Goal: Task Accomplishment & Management: Use online tool/utility

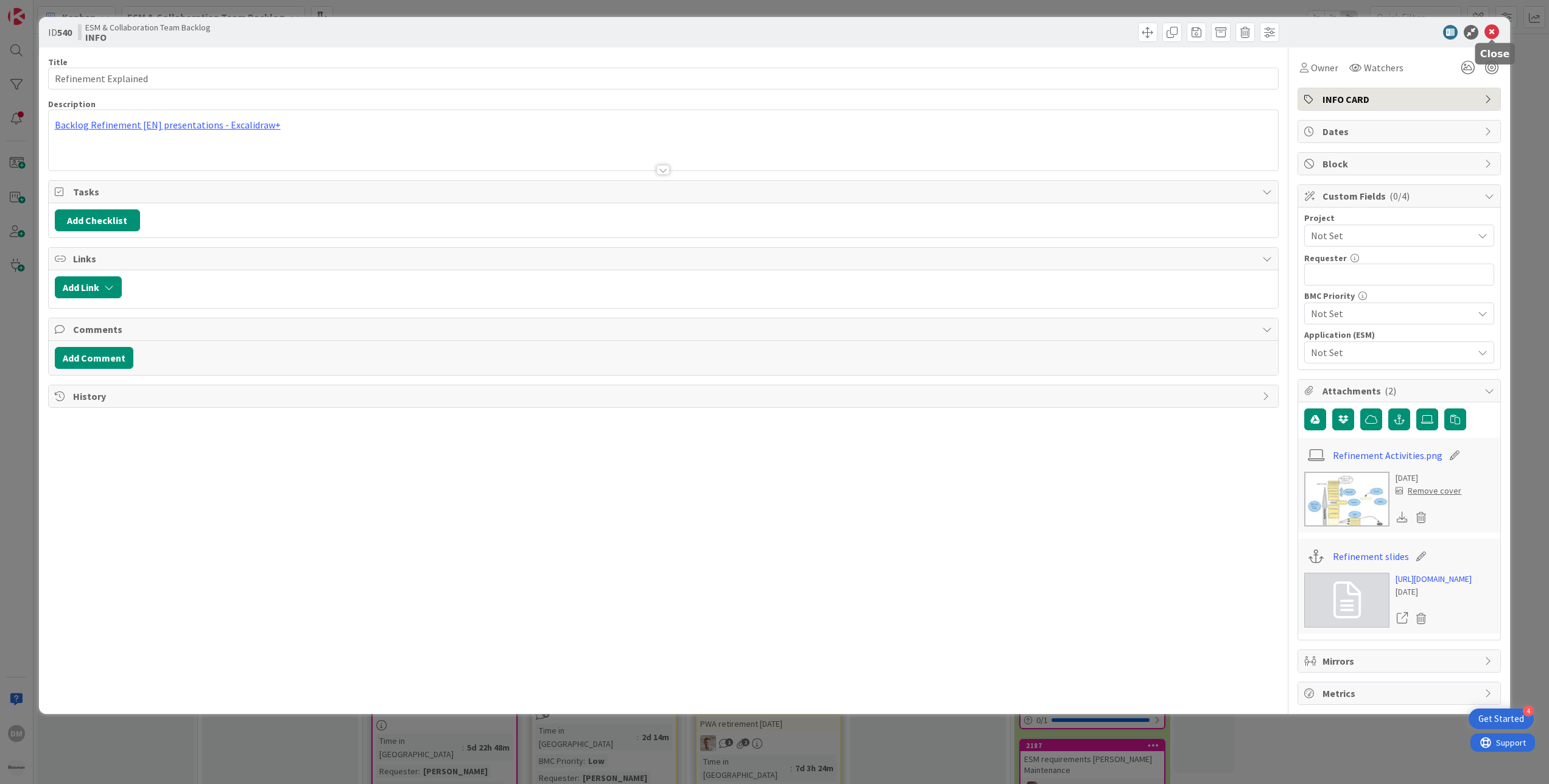
click at [1493, 34] on icon at bounding box center [1492, 32] width 14 height 14
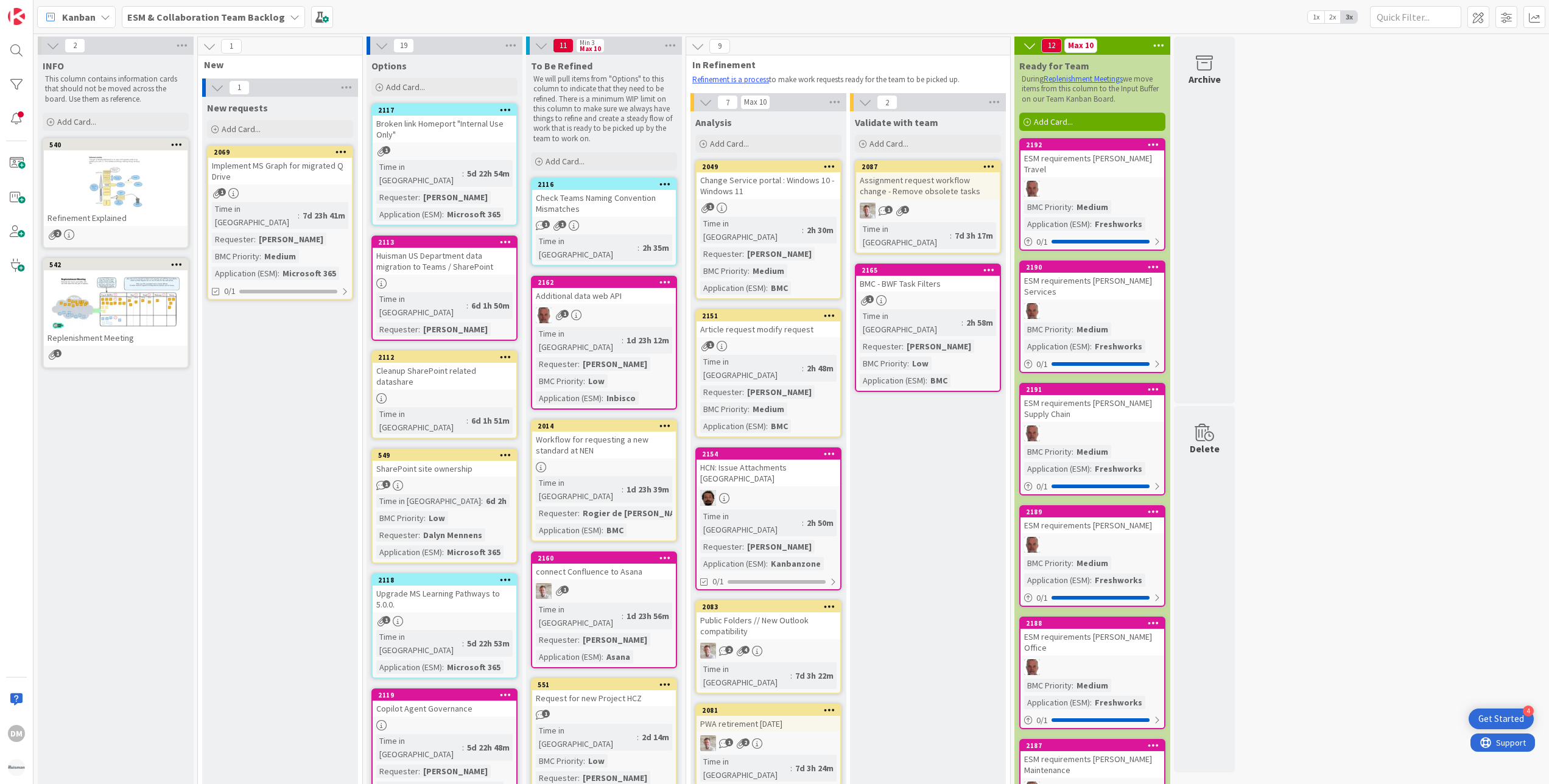
click at [205, 15] on b "ESM & Collaboration Team Backlog" at bounding box center [206, 16] width 157 height 12
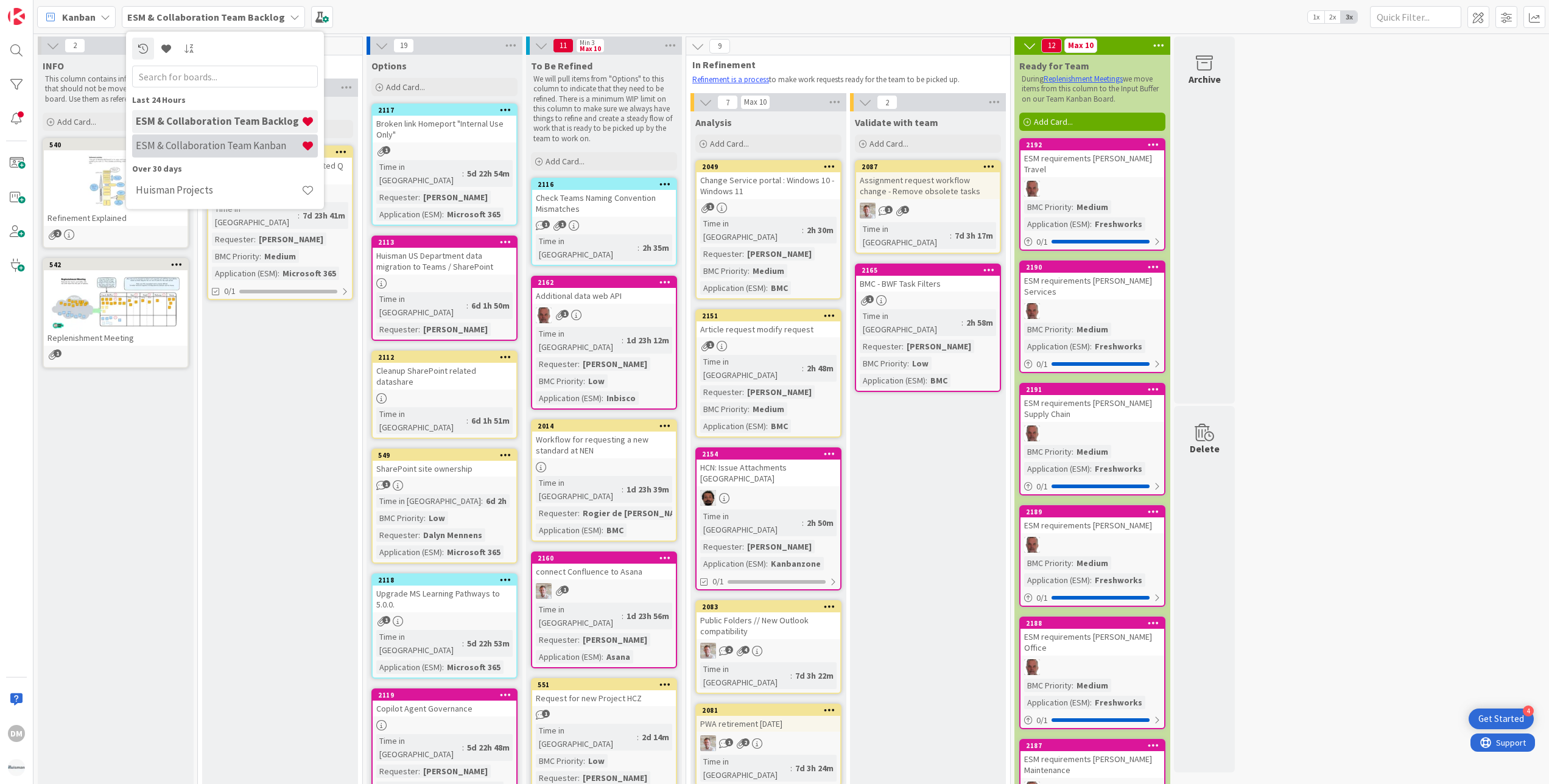
click at [206, 149] on h4 "ESM & Collaboration Team Kanban" at bounding box center [218, 145] width 165 height 12
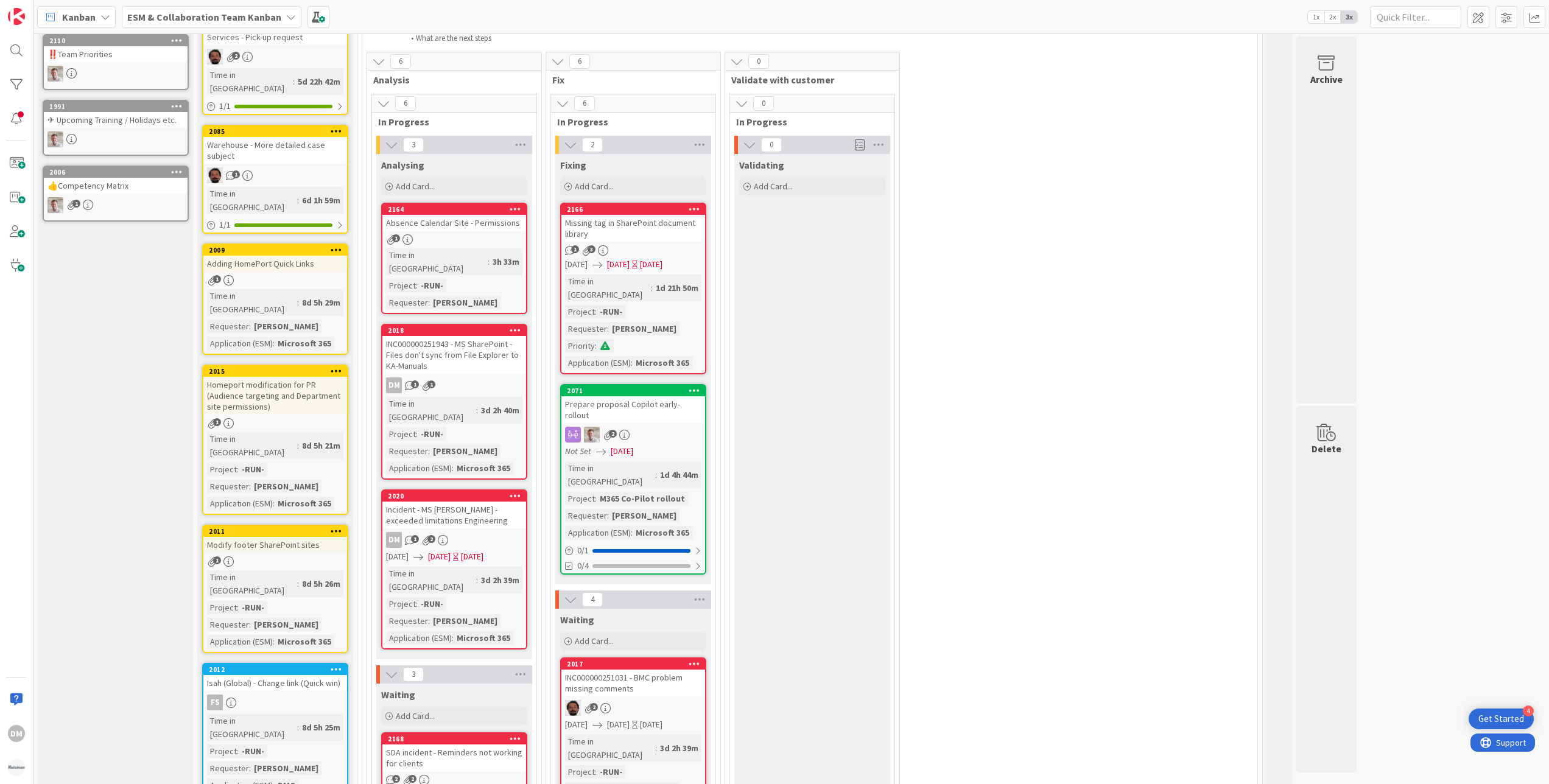
scroll to position [243, 0]
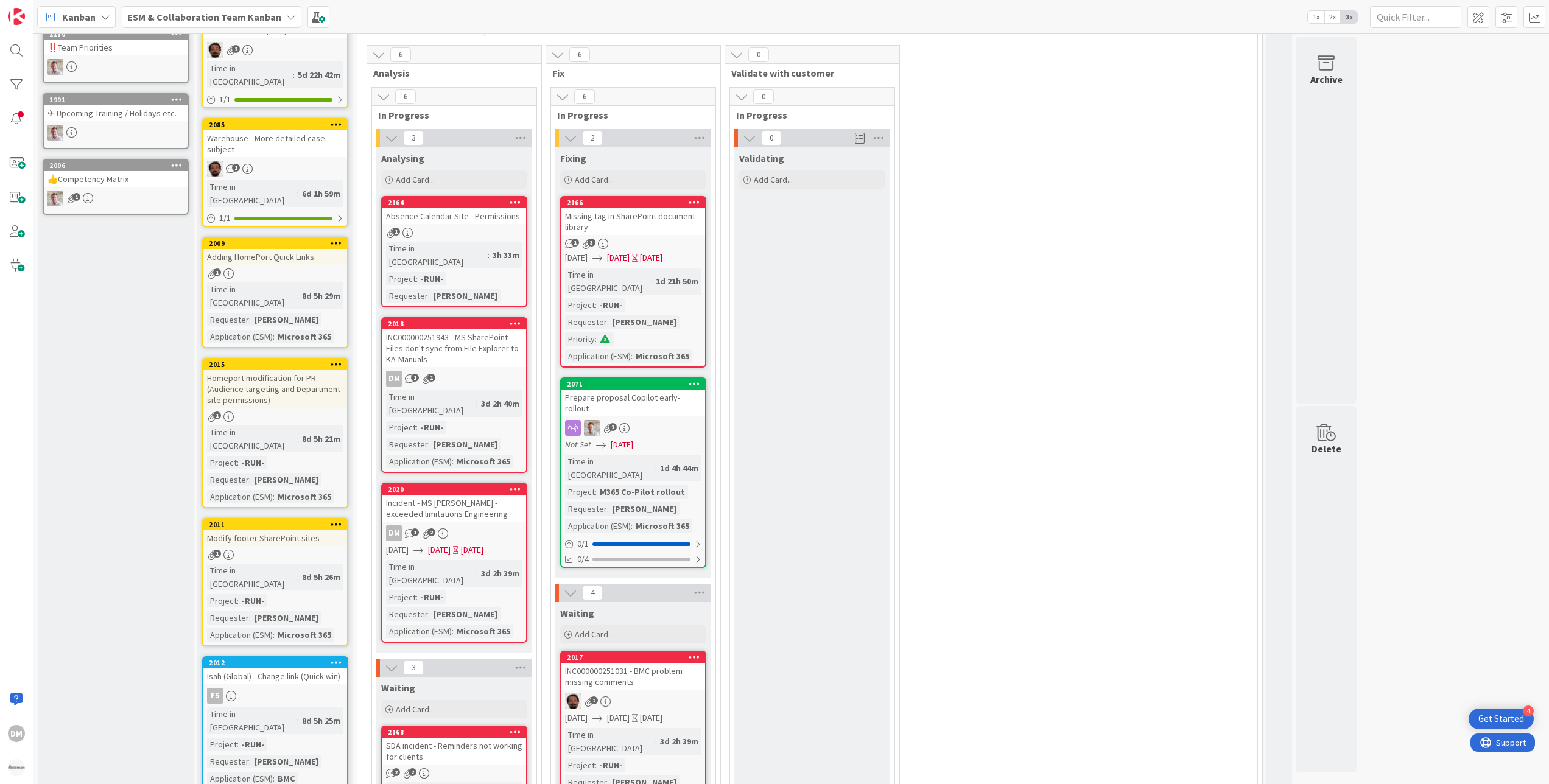
click at [663, 231] on div "Missing tag in SharePoint document library" at bounding box center [633, 221] width 144 height 26
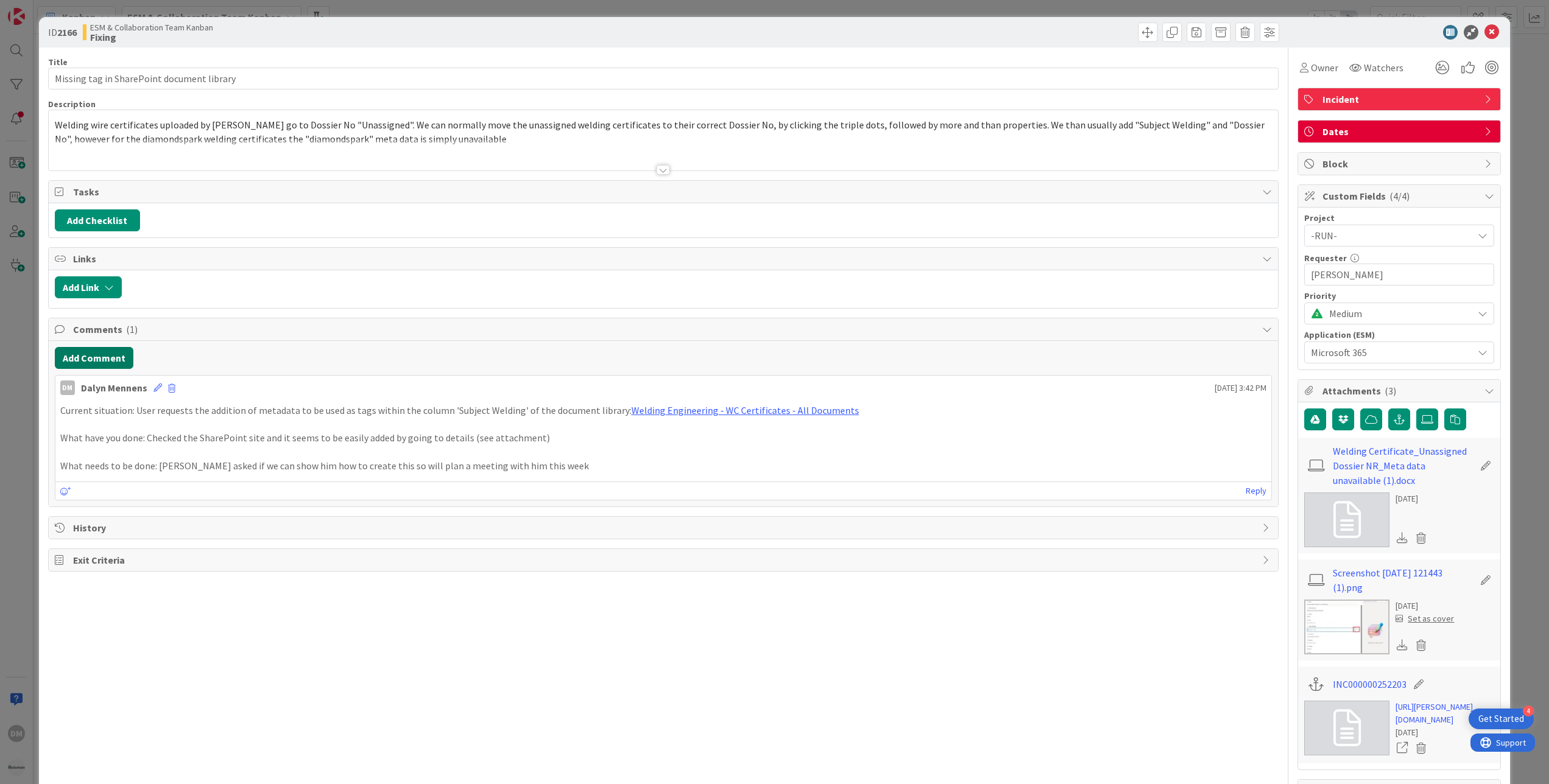
click at [98, 353] on button "Add Comment" at bounding box center [94, 358] width 79 height 22
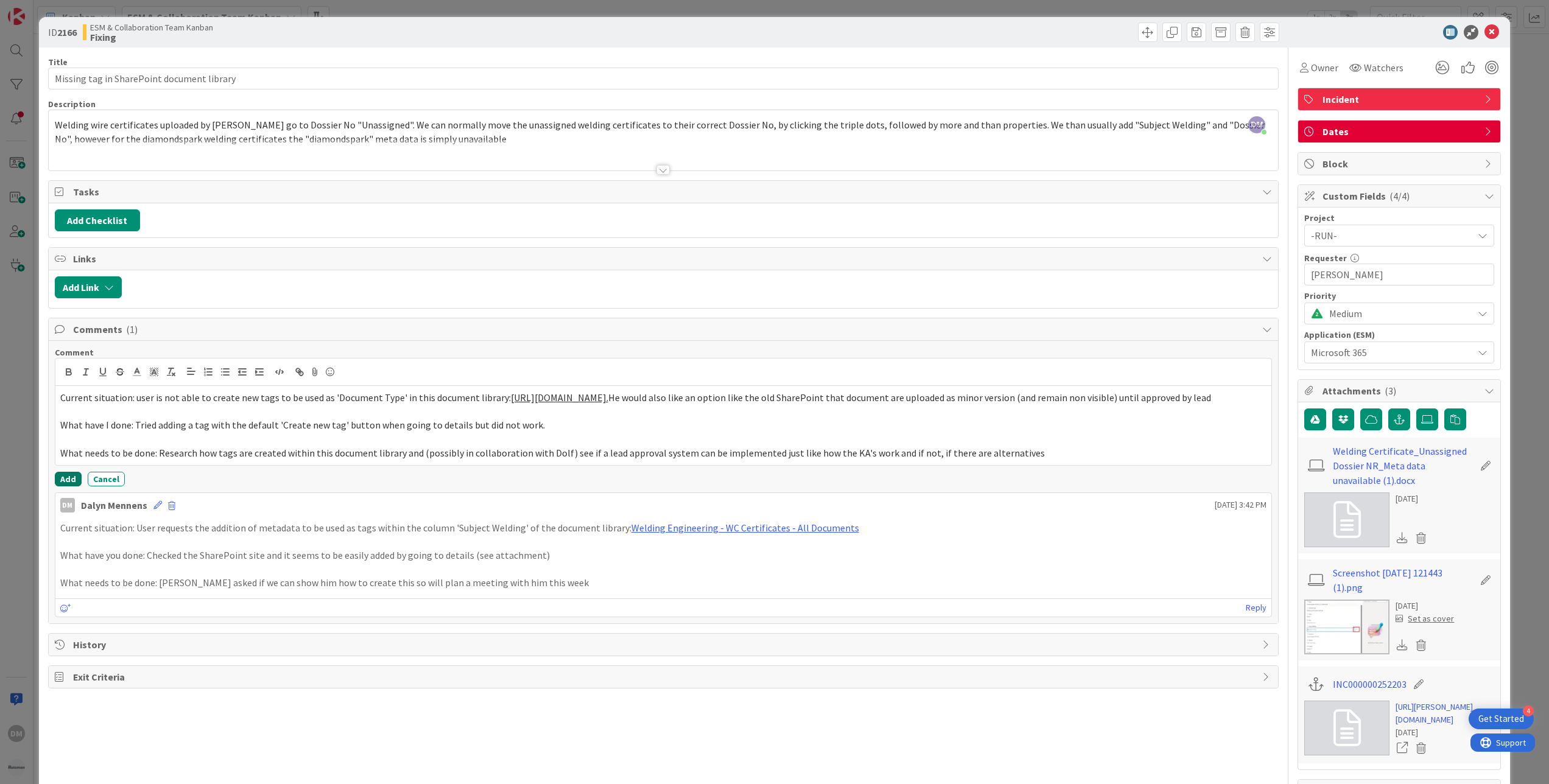
click at [74, 486] on button "Add" at bounding box center [68, 479] width 26 height 14
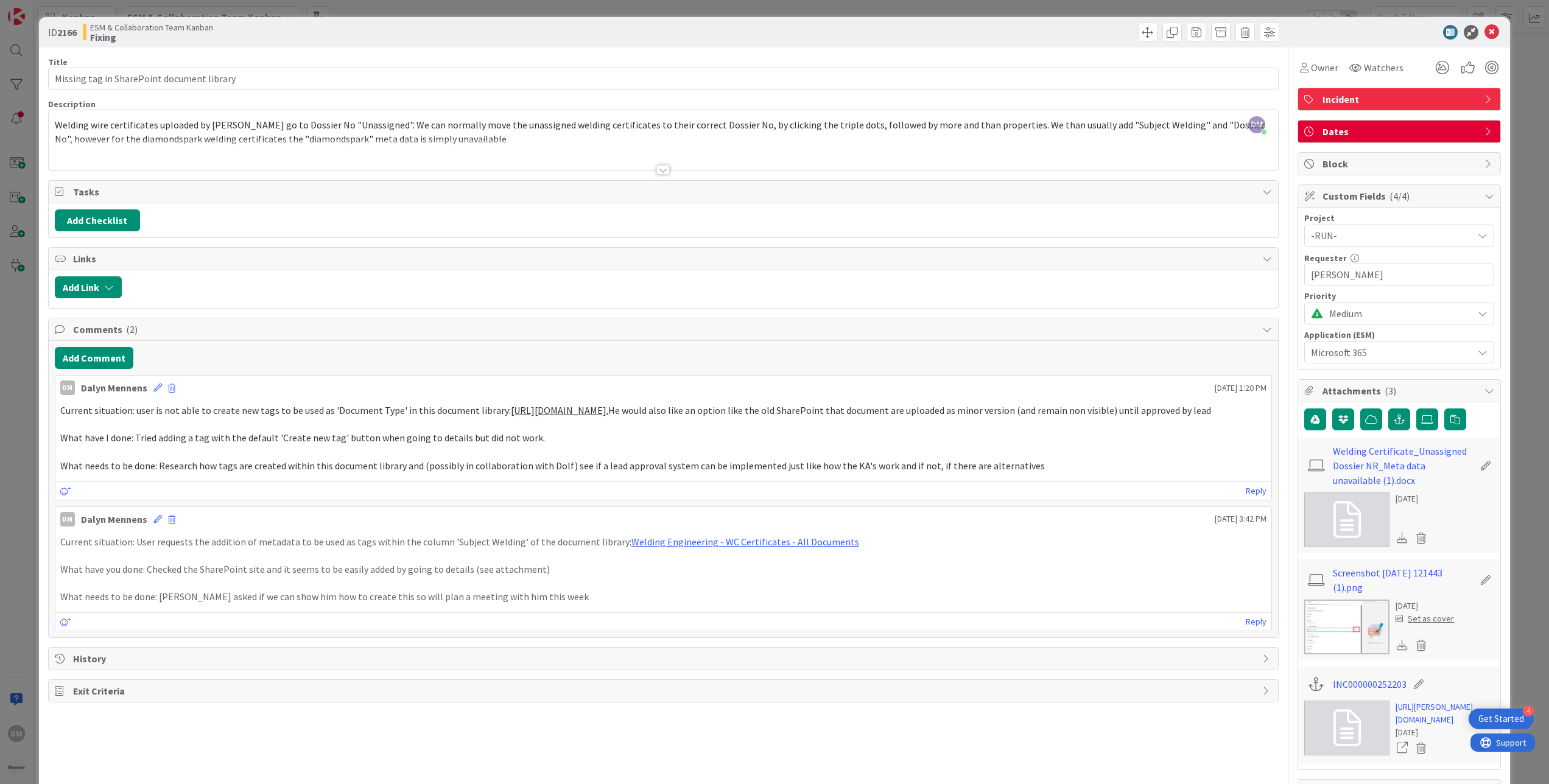
click at [1413, 132] on span "Dates" at bounding box center [1400, 132] width 156 height 14
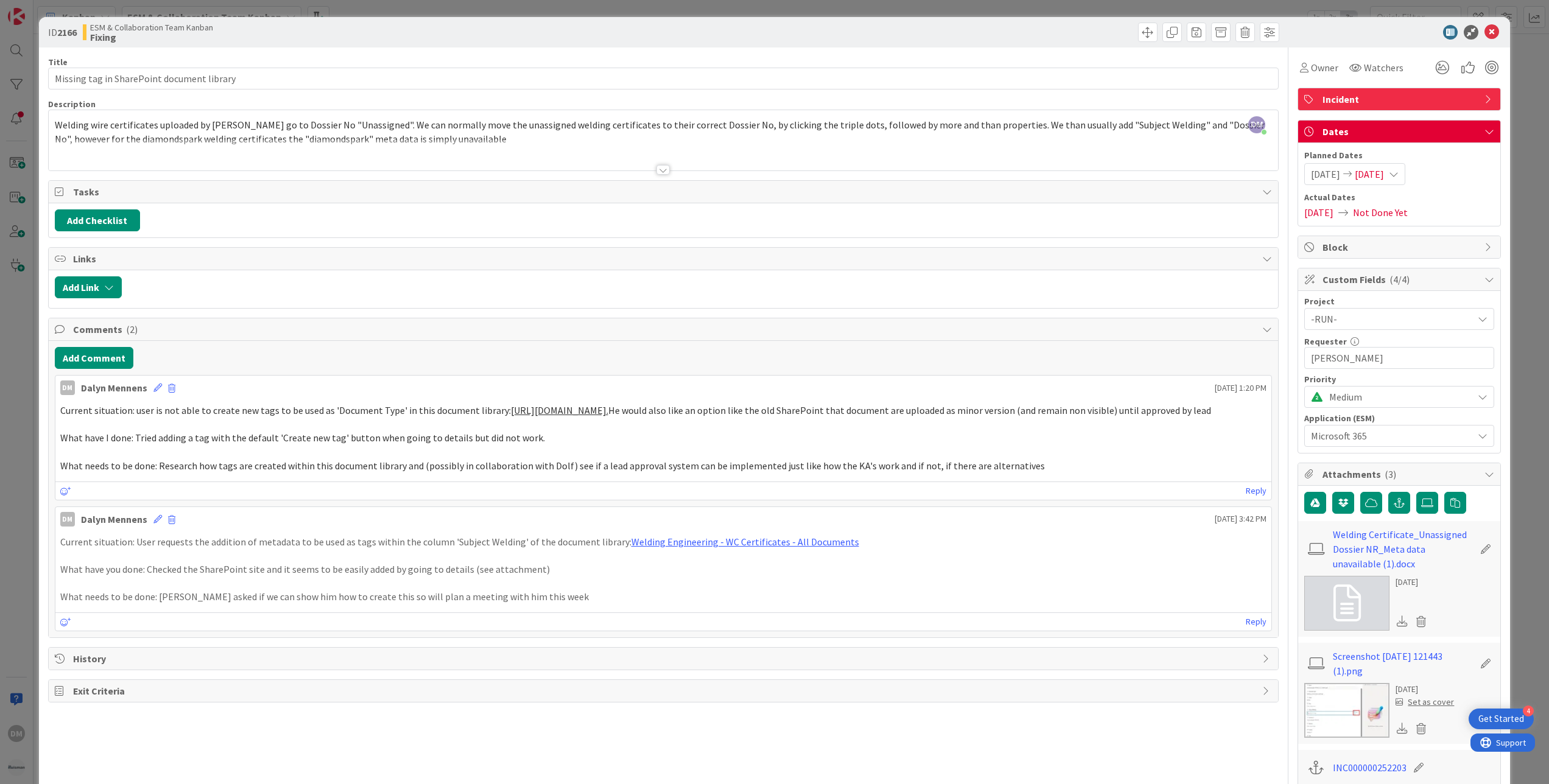
click at [1381, 174] on span "[DATE]" at bounding box center [1369, 174] width 29 height 14
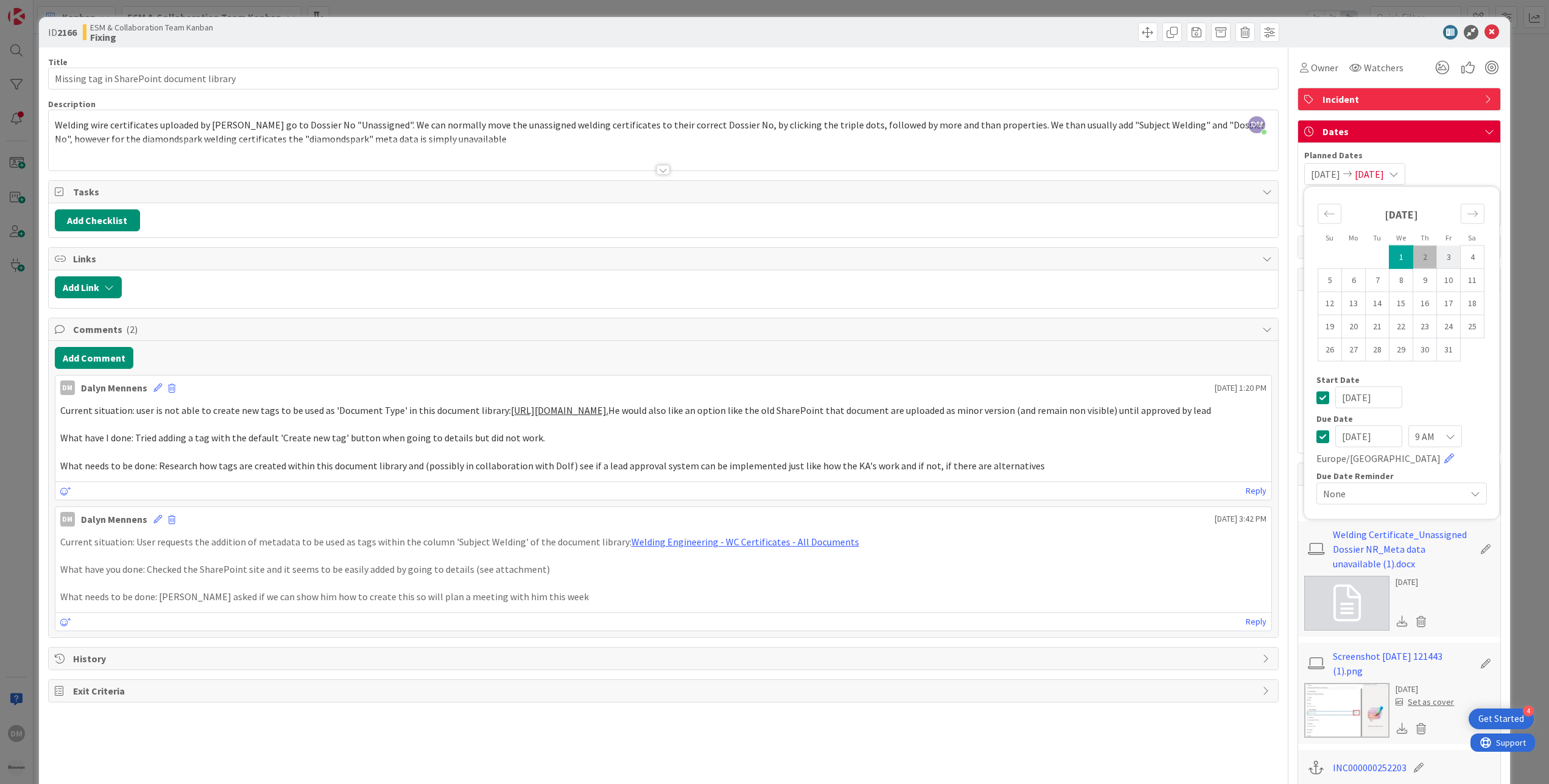
click at [1437, 260] on td "3" at bounding box center [1448, 257] width 24 height 23
type input "[DATE]"
click at [1437, 260] on td "3" at bounding box center [1448, 257] width 24 height 23
type input "[DATE]"
click at [1472, 124] on div "Dates" at bounding box center [1399, 131] width 202 height 22
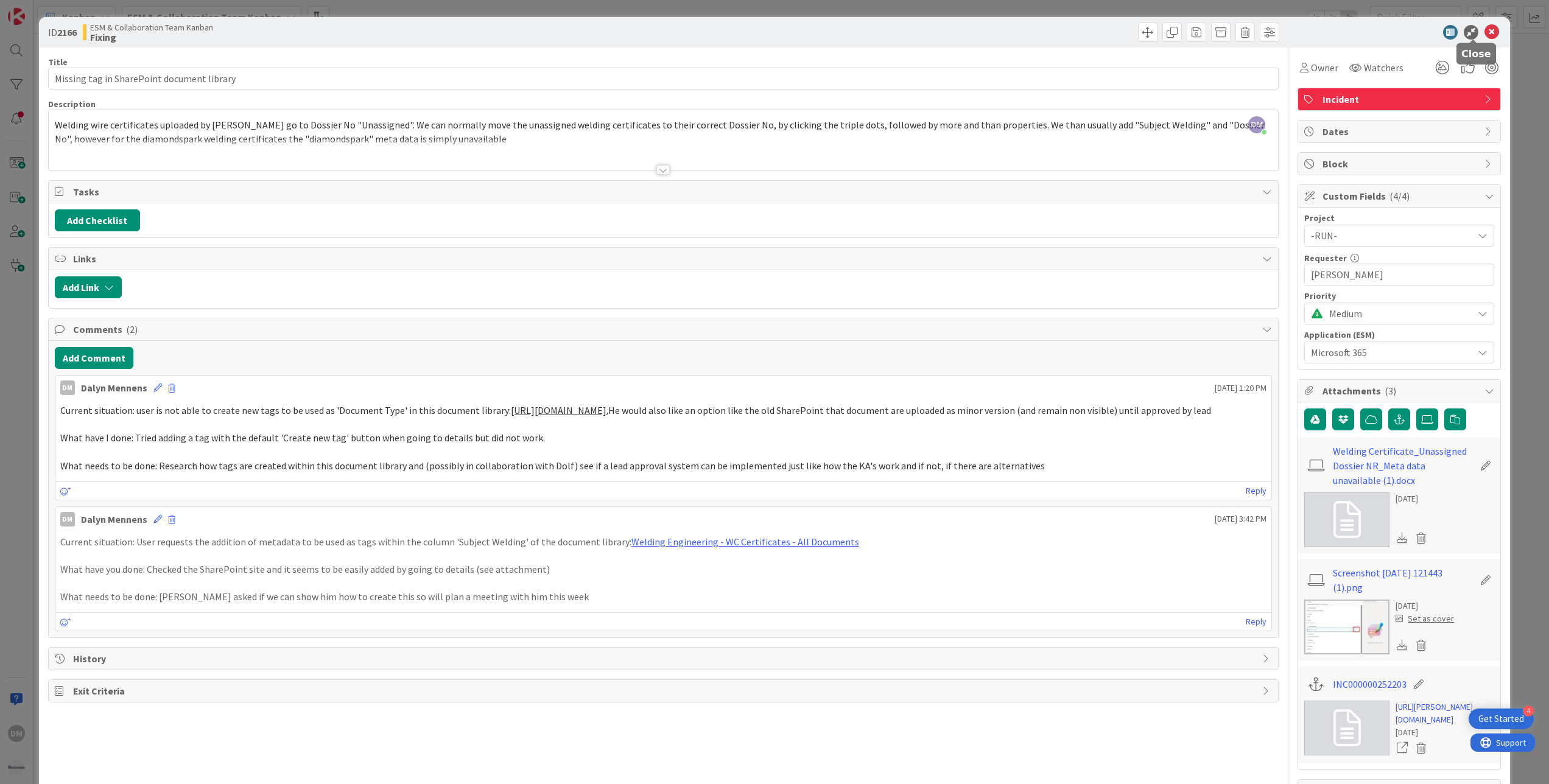
click at [1485, 33] on icon at bounding box center [1492, 32] width 14 height 14
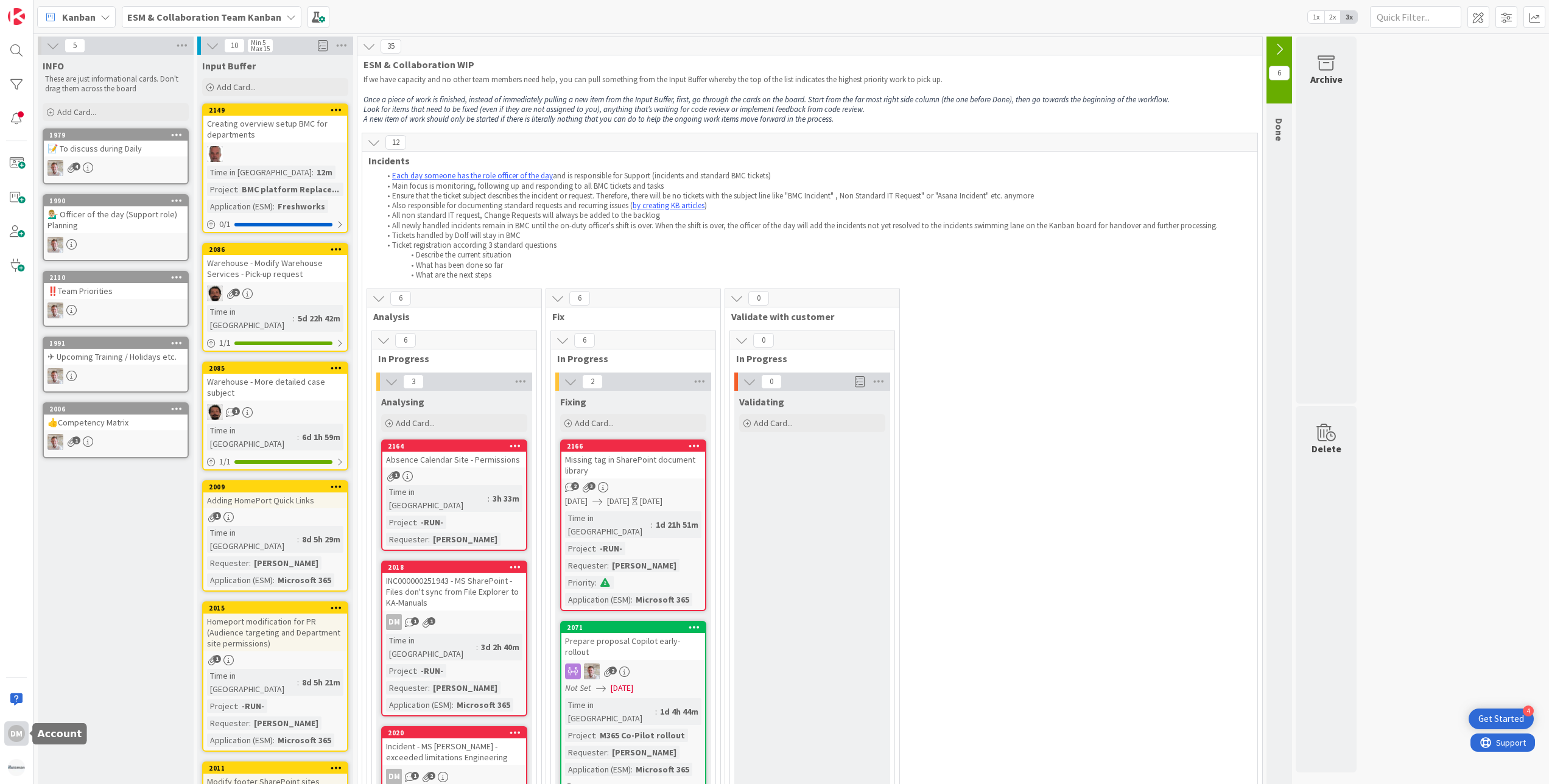
click at [19, 735] on div "DM" at bounding box center [16, 734] width 17 height 17
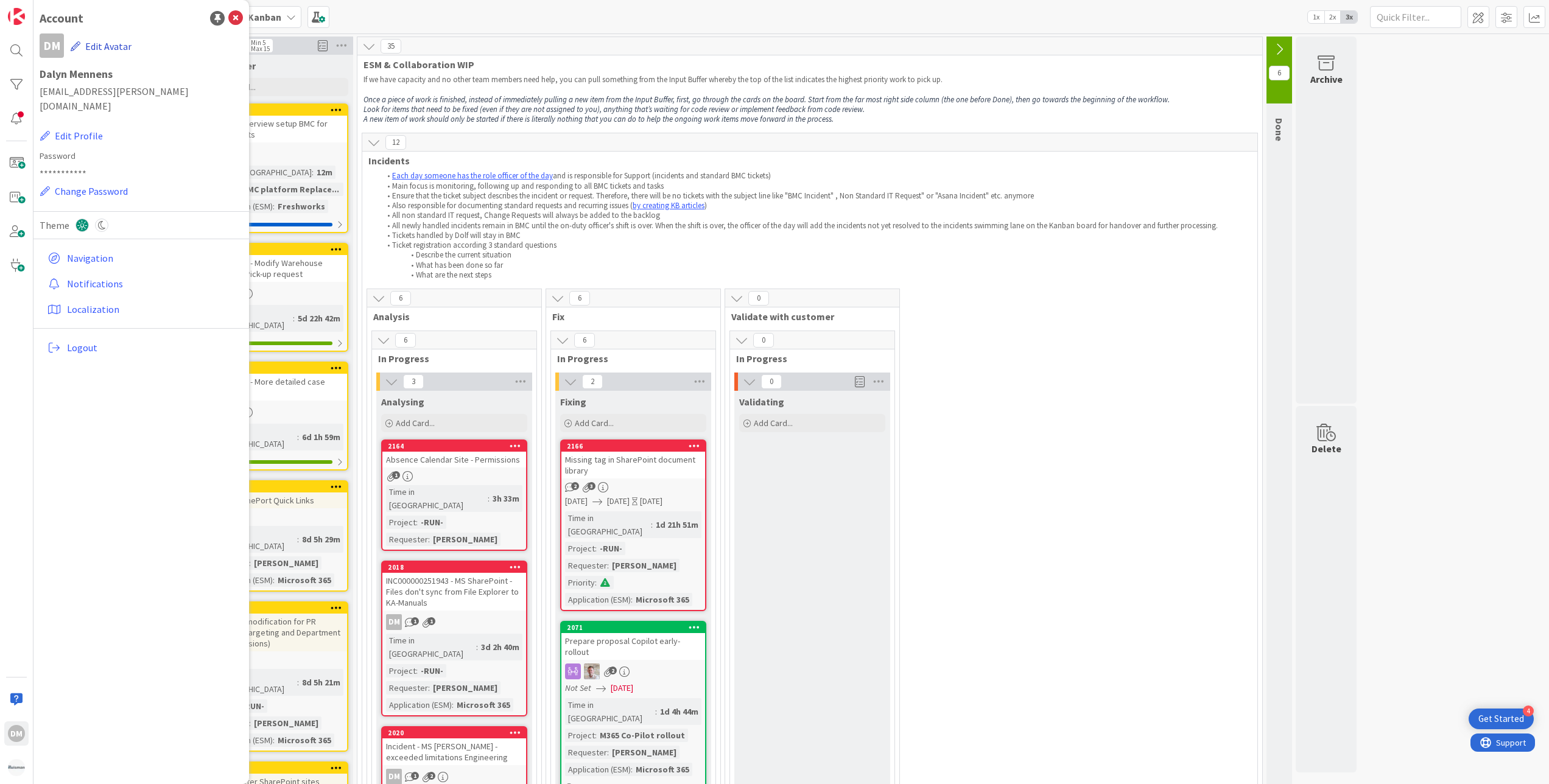
click at [86, 46] on button "Edit Avatar" at bounding box center [101, 46] width 62 height 26
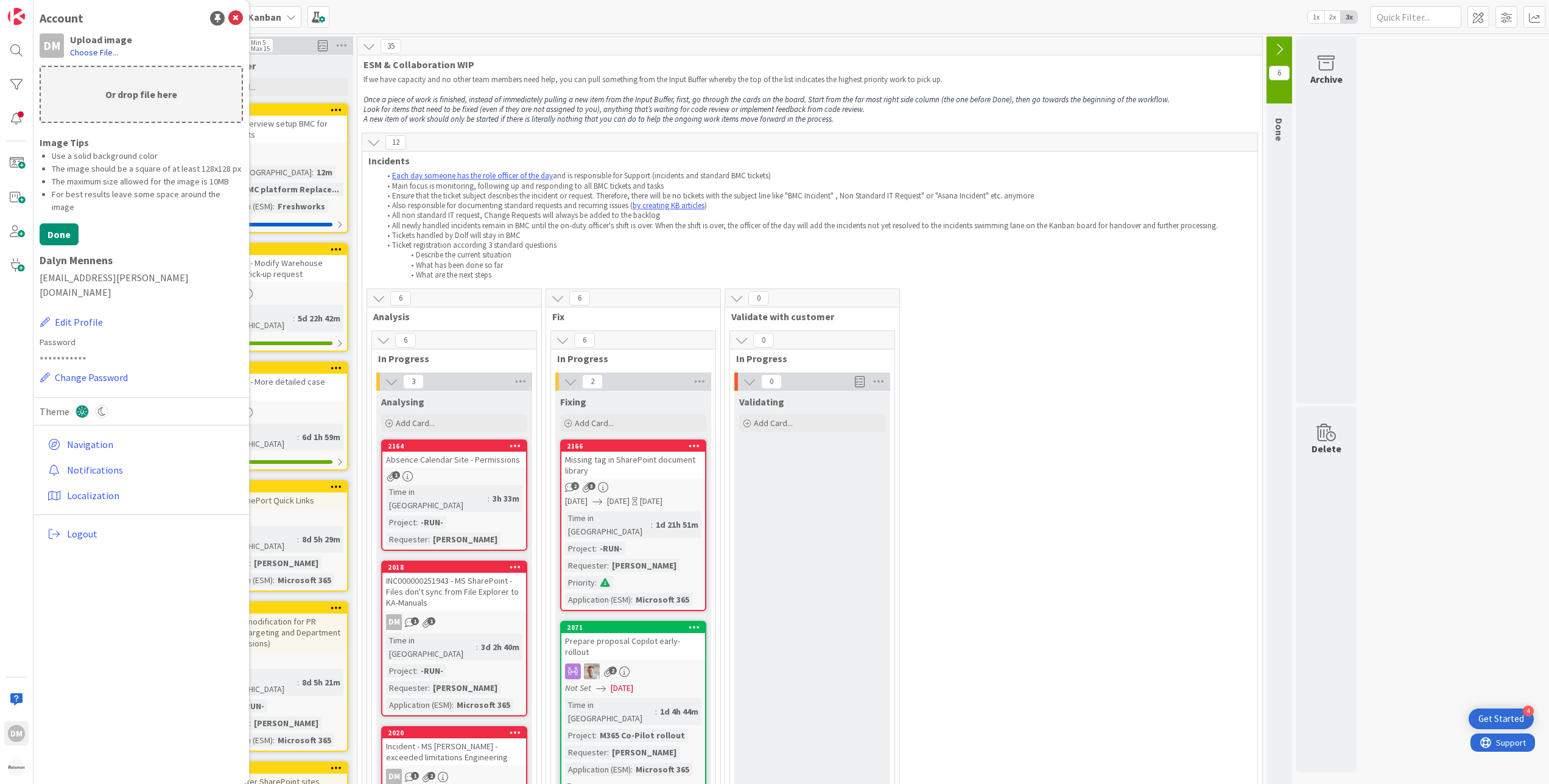
click at [95, 57] on label "Choose File..." at bounding box center [94, 52] width 48 height 12
click at [34, 0] on input "Choose File..." at bounding box center [34, 0] width 0 height 0
click at [237, 17] on icon at bounding box center [235, 18] width 14 height 14
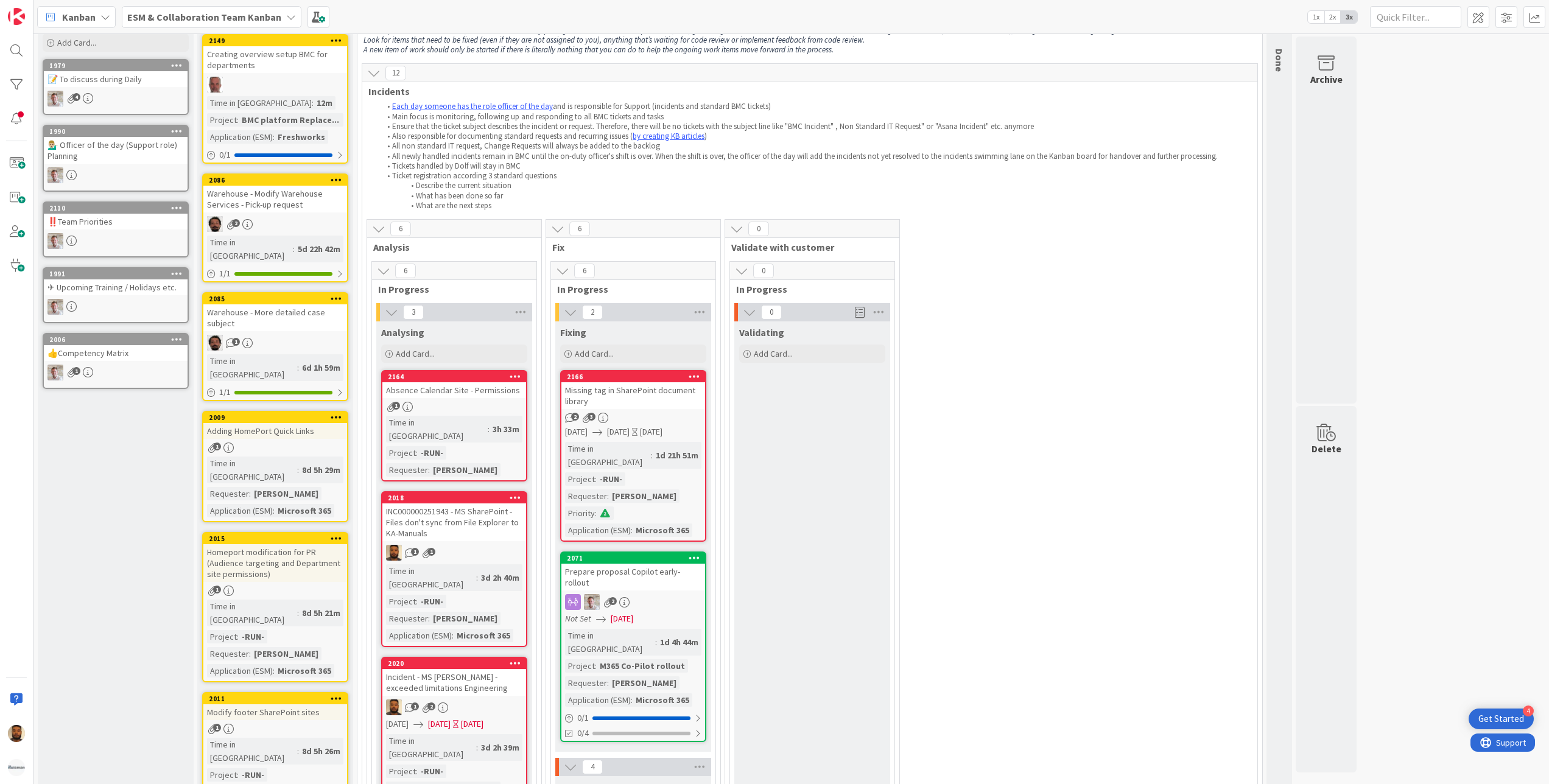
scroll to position [122, 0]
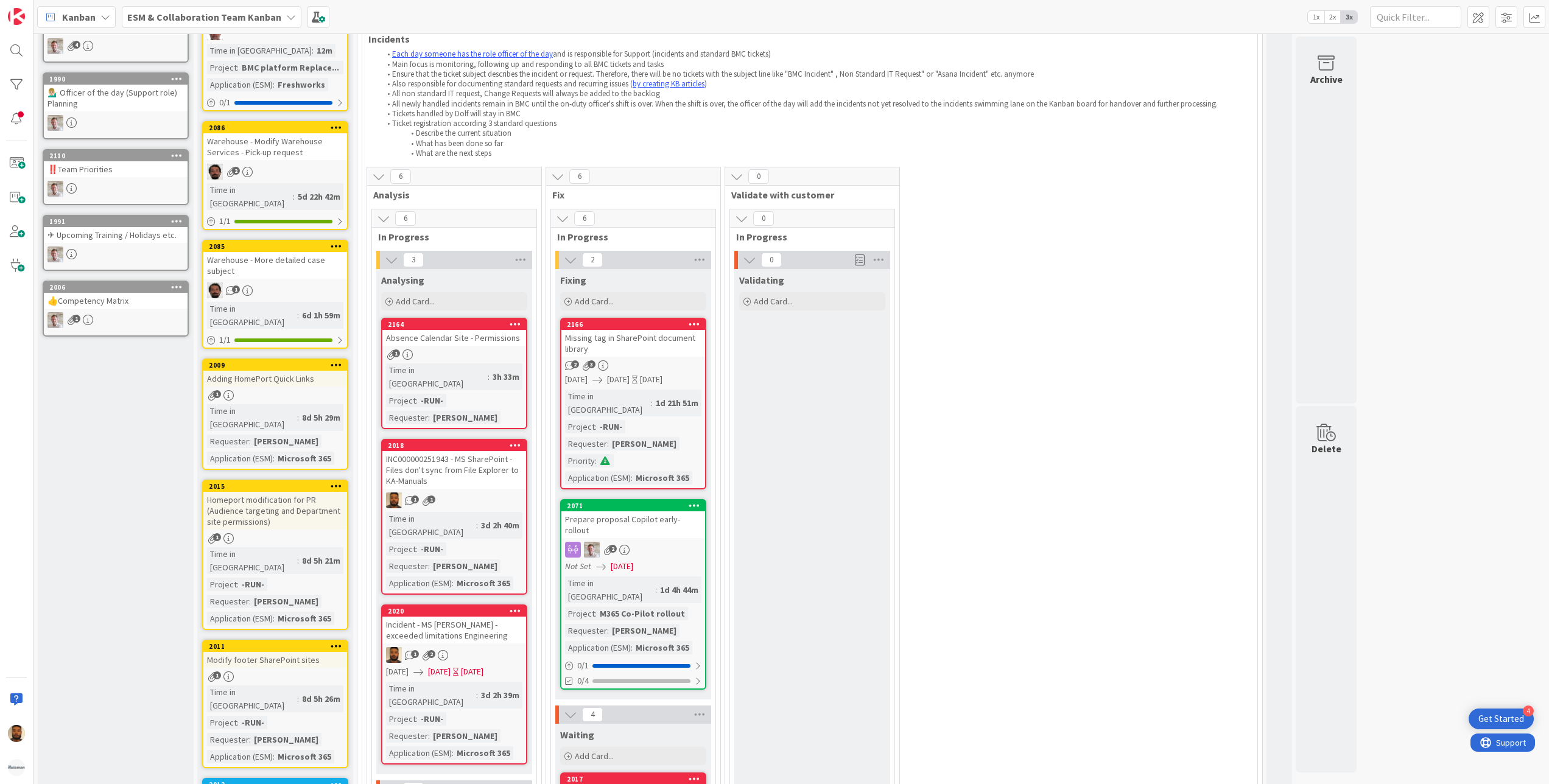
click at [465, 341] on div "Absence Calendar Site - Permissions" at bounding box center [454, 338] width 144 height 16
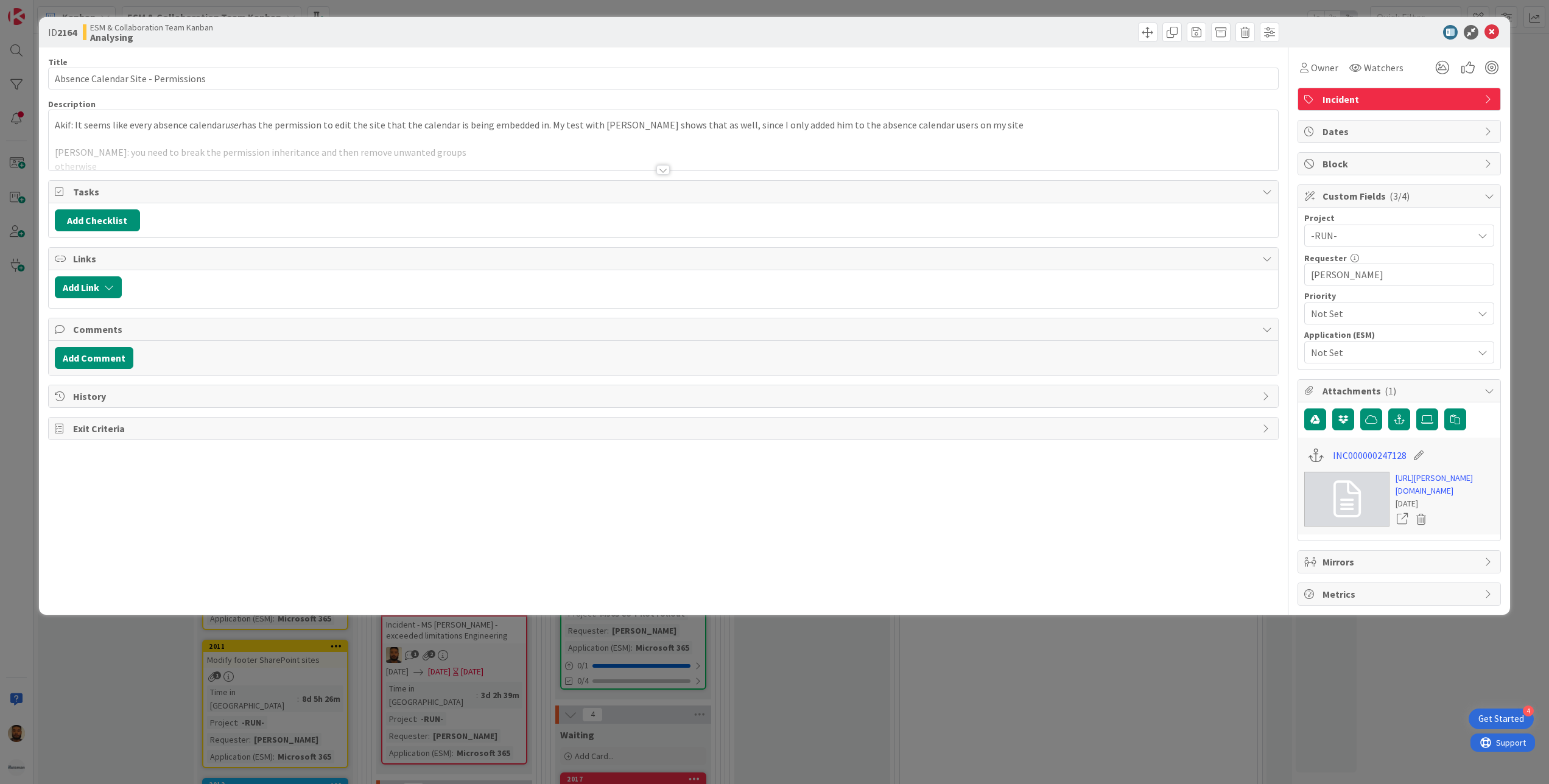
click at [655, 170] on div at bounding box center [663, 155] width 1230 height 31
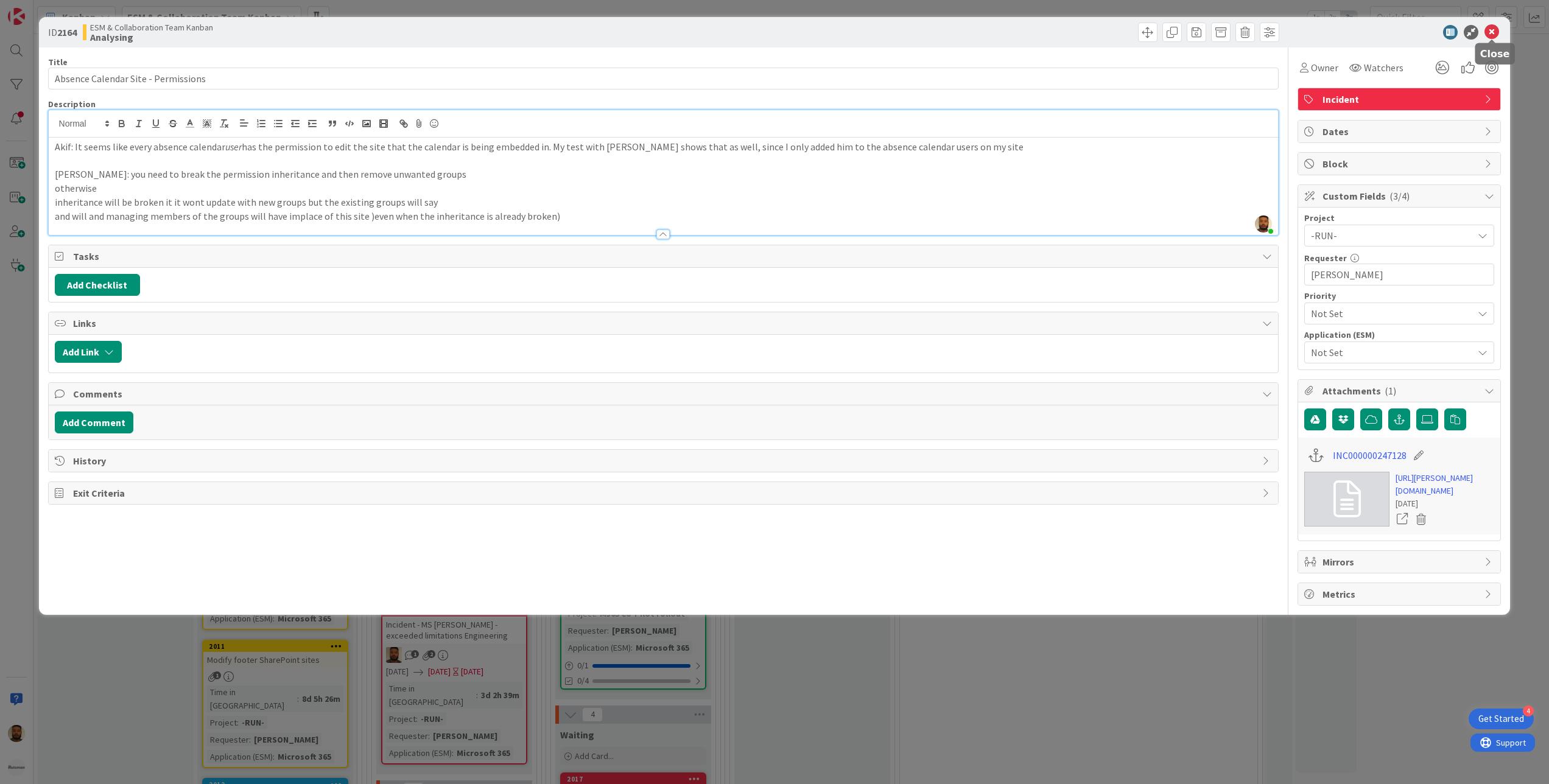
click at [1491, 32] on icon at bounding box center [1492, 32] width 14 height 14
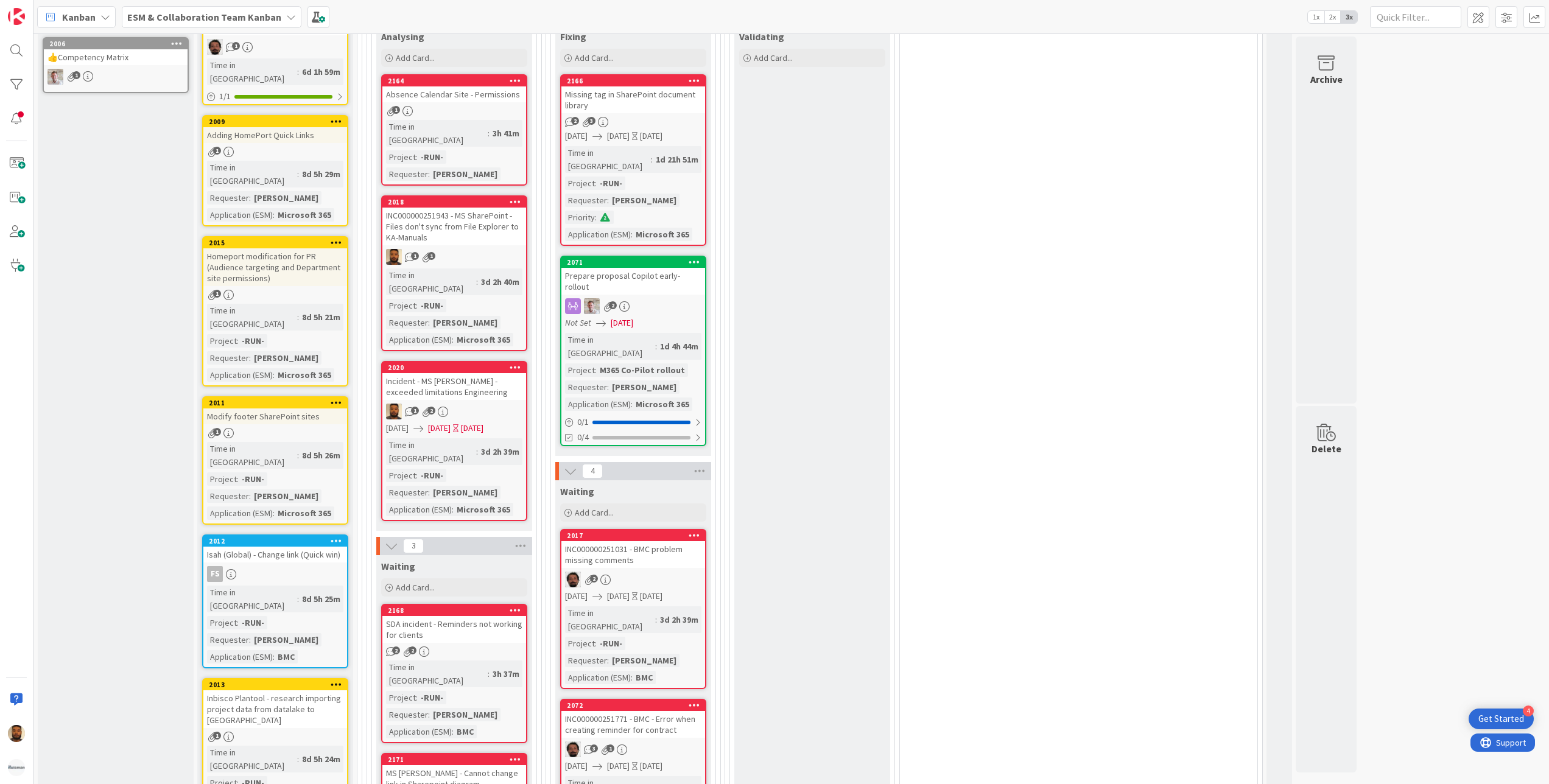
click at [466, 224] on div "INC000000251943 - MS SharePoint - Files don't sync from File Explorer to KA-Man…" at bounding box center [454, 226] width 144 height 38
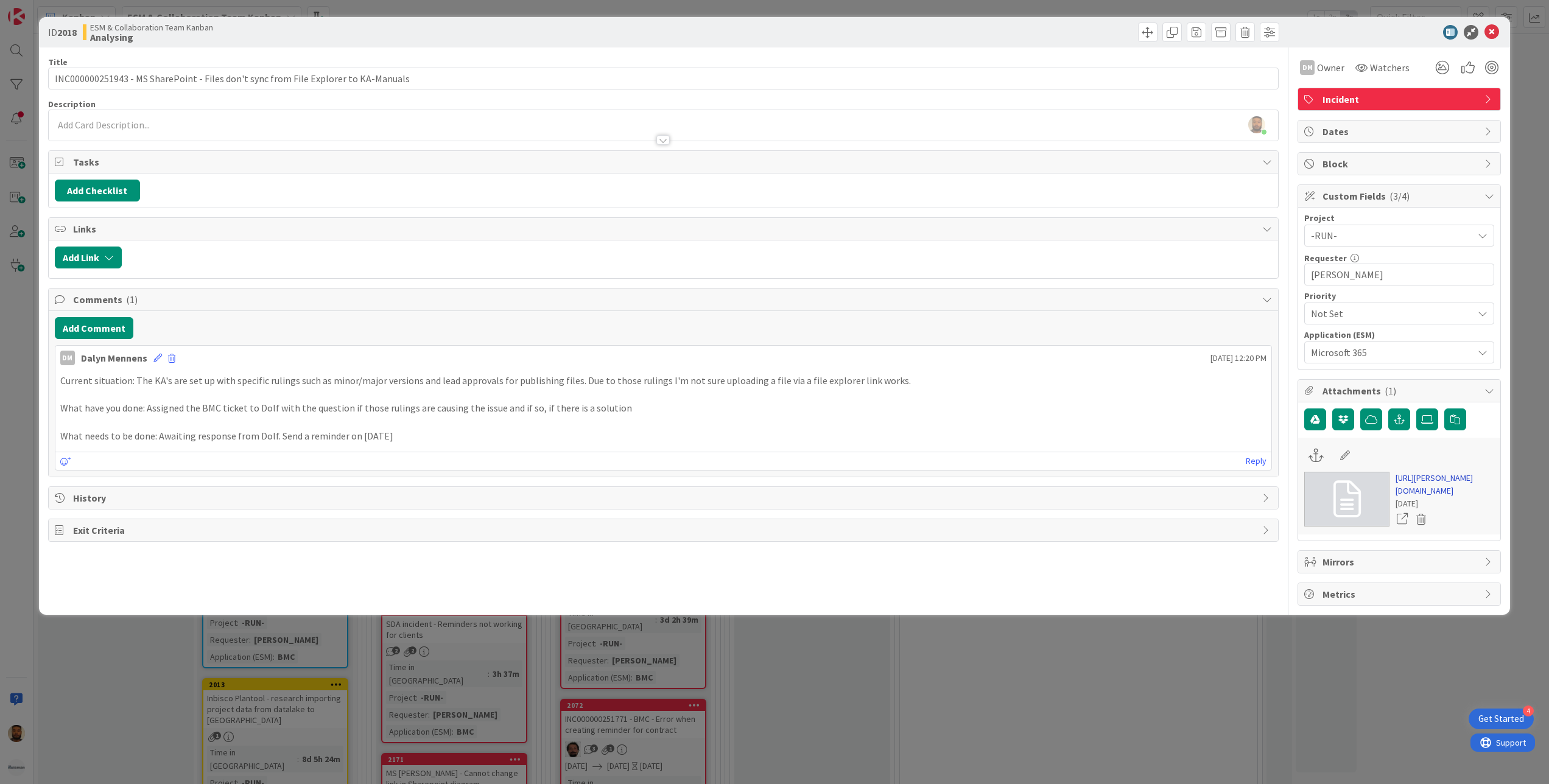
click at [1432, 484] on link "[URL][PERSON_NAME][DOMAIN_NAME]" at bounding box center [1445, 485] width 99 height 26
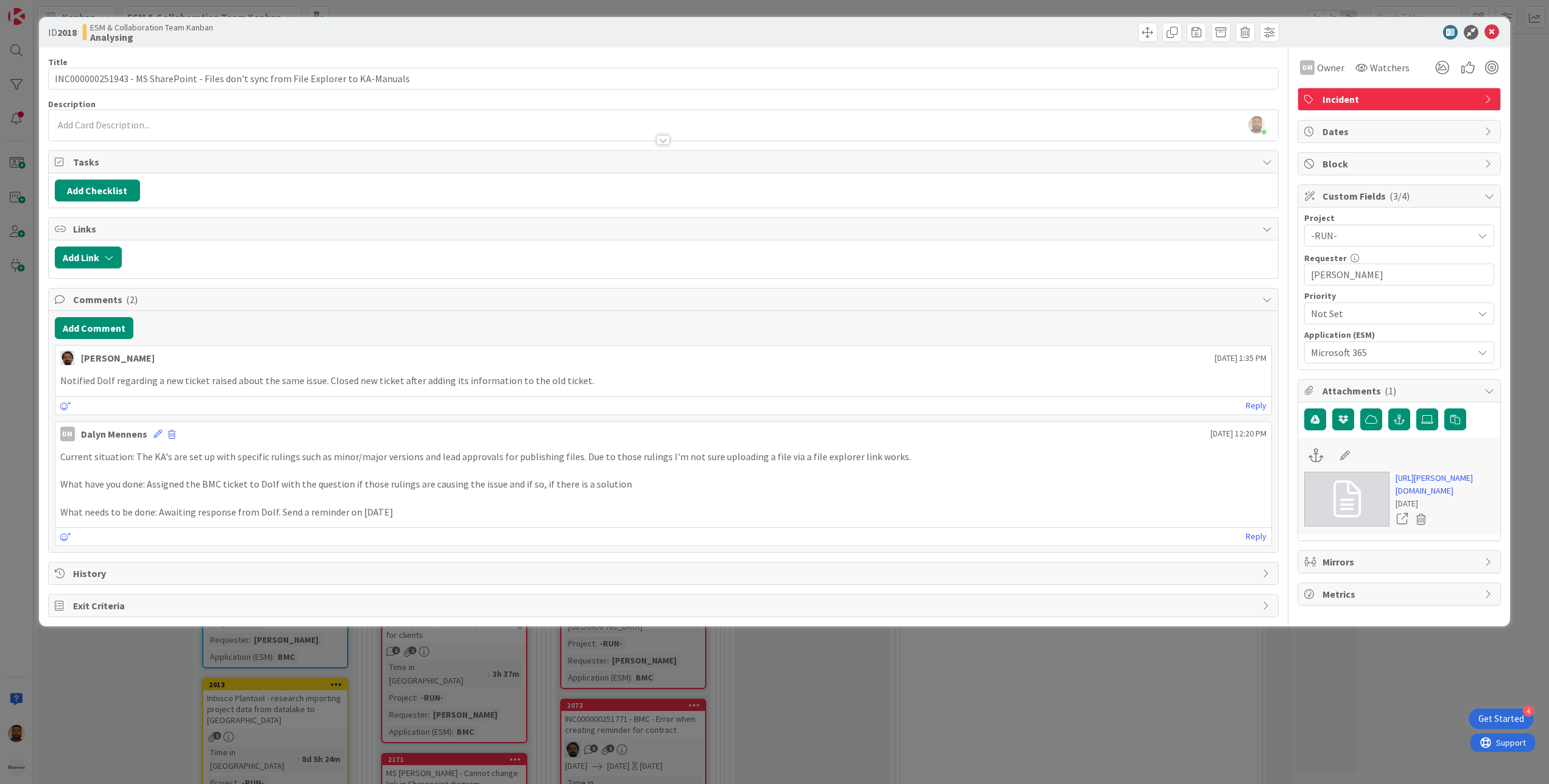
type input "INC000000251943 - MS SharePoint - Files don't sync from File Explorer to KA-Man…"
click at [1494, 31] on icon at bounding box center [1492, 32] width 14 height 14
